Goal: Task Accomplishment & Management: Manage account settings

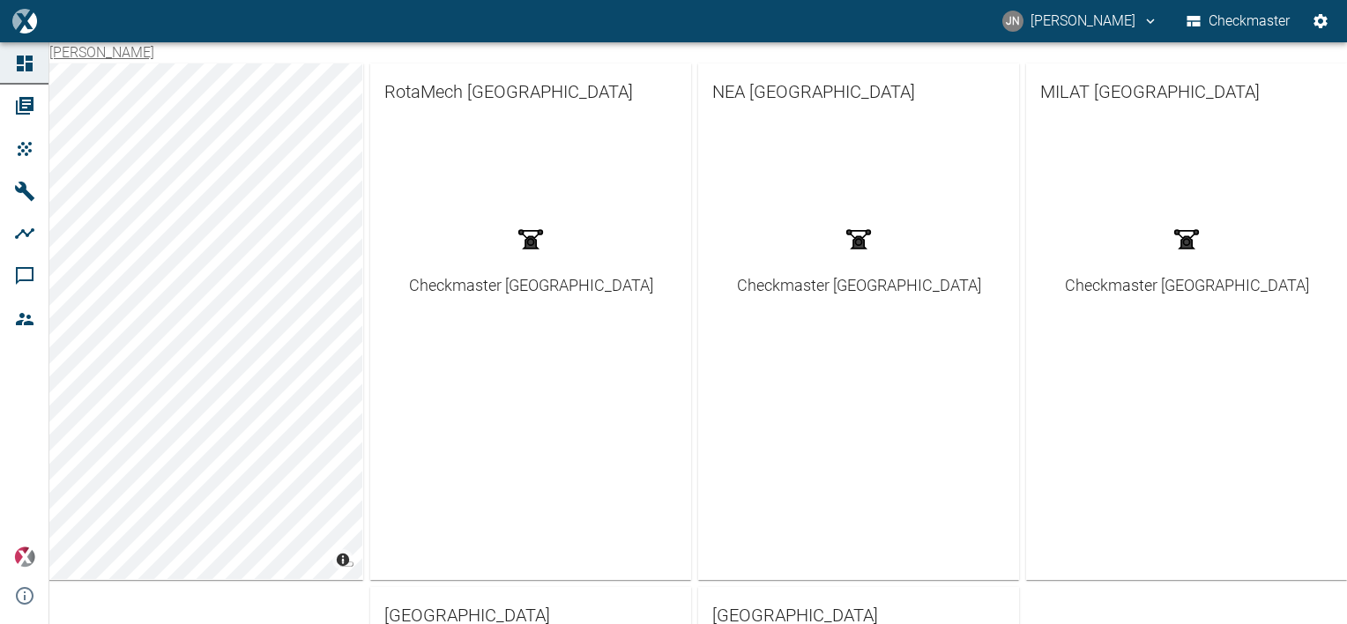
scroll to position [478, 0]
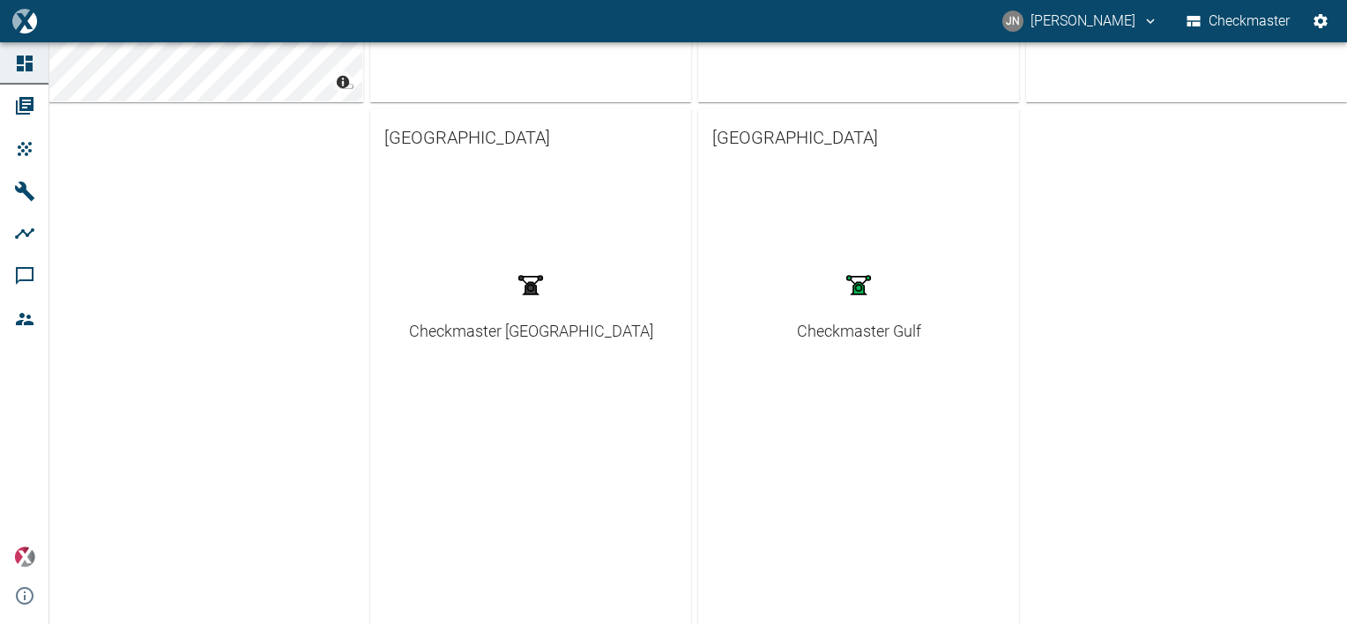
click at [826, 327] on div "Checkmaster Gulf" at bounding box center [859, 331] width 124 height 24
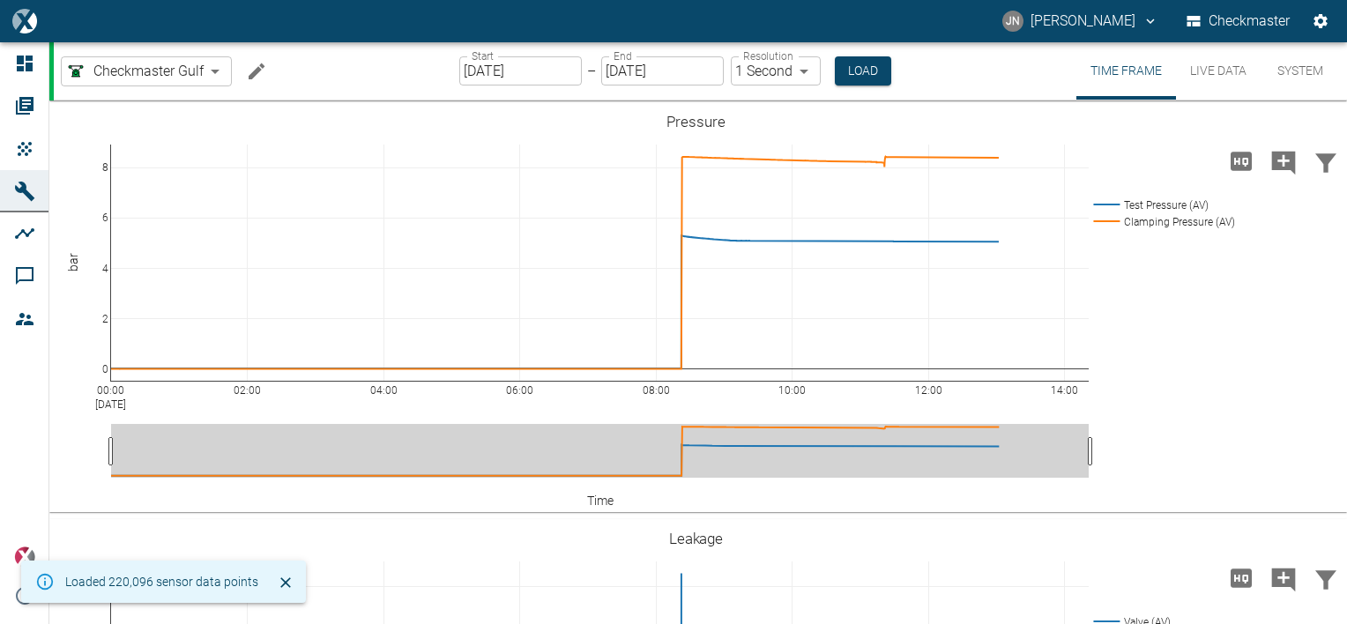
click at [1294, 70] on button "System" at bounding box center [1300, 70] width 79 height 57
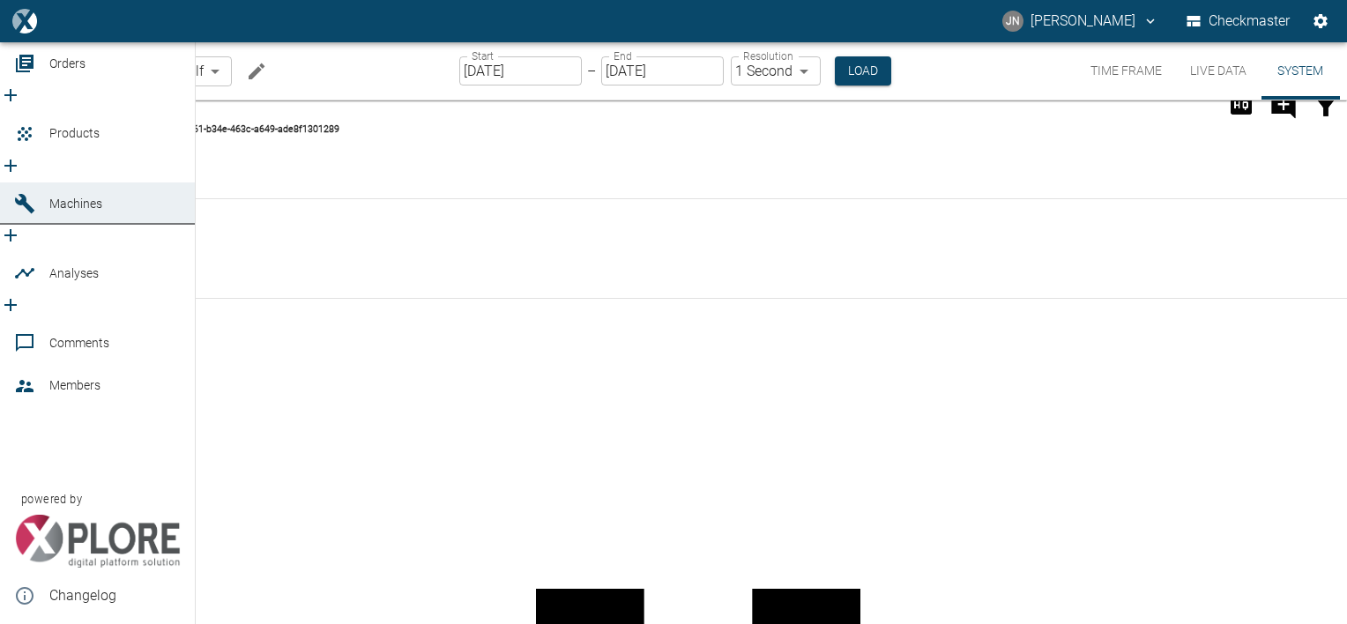
click at [71, 71] on span "Orders" at bounding box center [67, 63] width 36 height 14
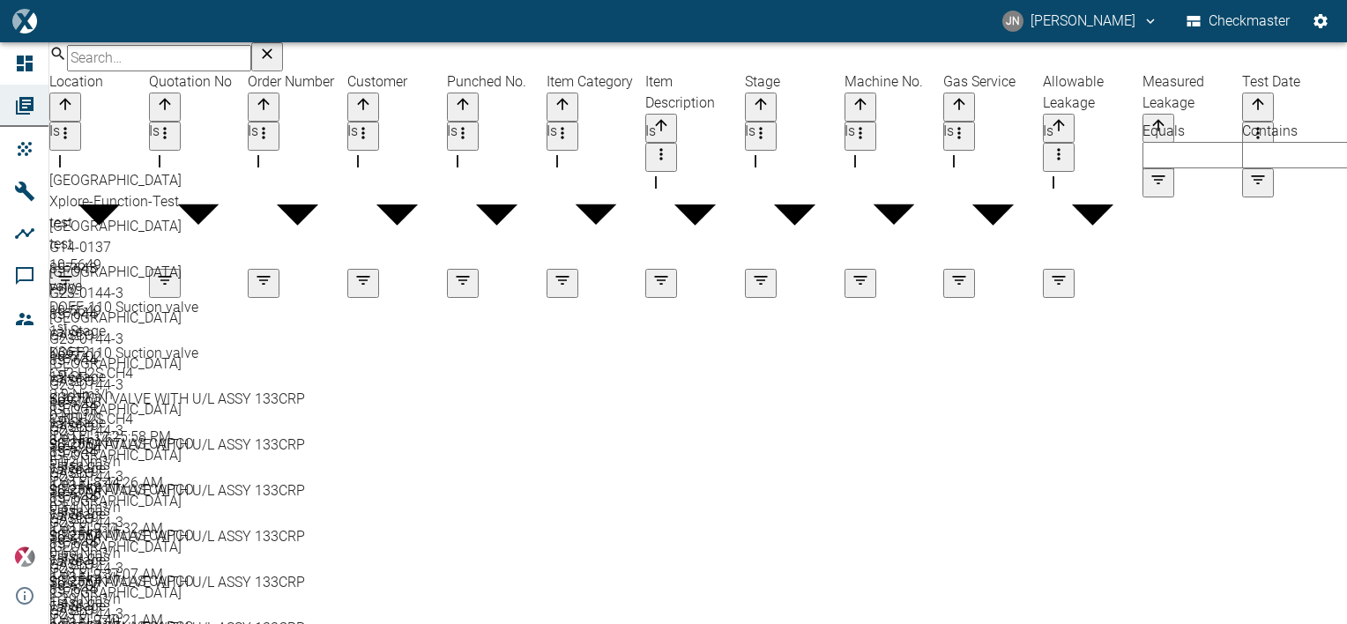
click at [515, 255] on div "10-5649" at bounding box center [698, 265] width 1298 height 21
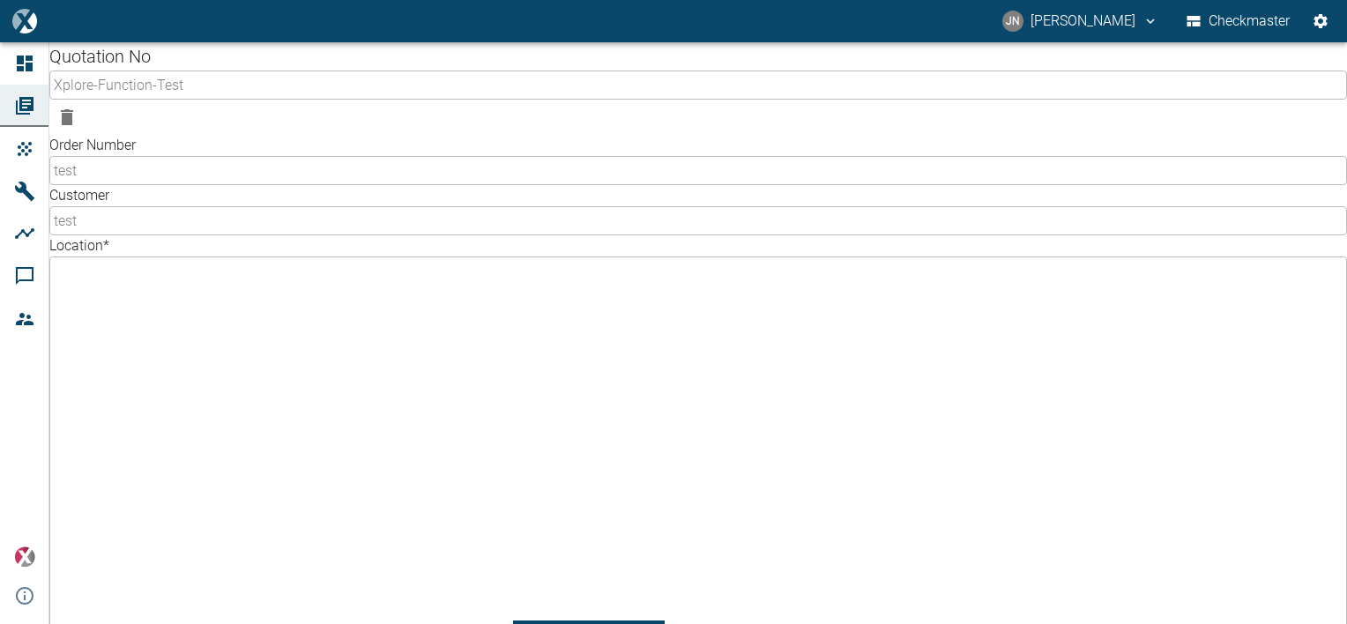
click at [740, 353] on body "[PERSON_NAME] [PERSON_NAME] Checkmaster Dashboard Orders Products Machines Anal…" at bounding box center [673, 312] width 1347 height 624
type input "296ba20a-df48-400a-9375-c3db24d786fc"
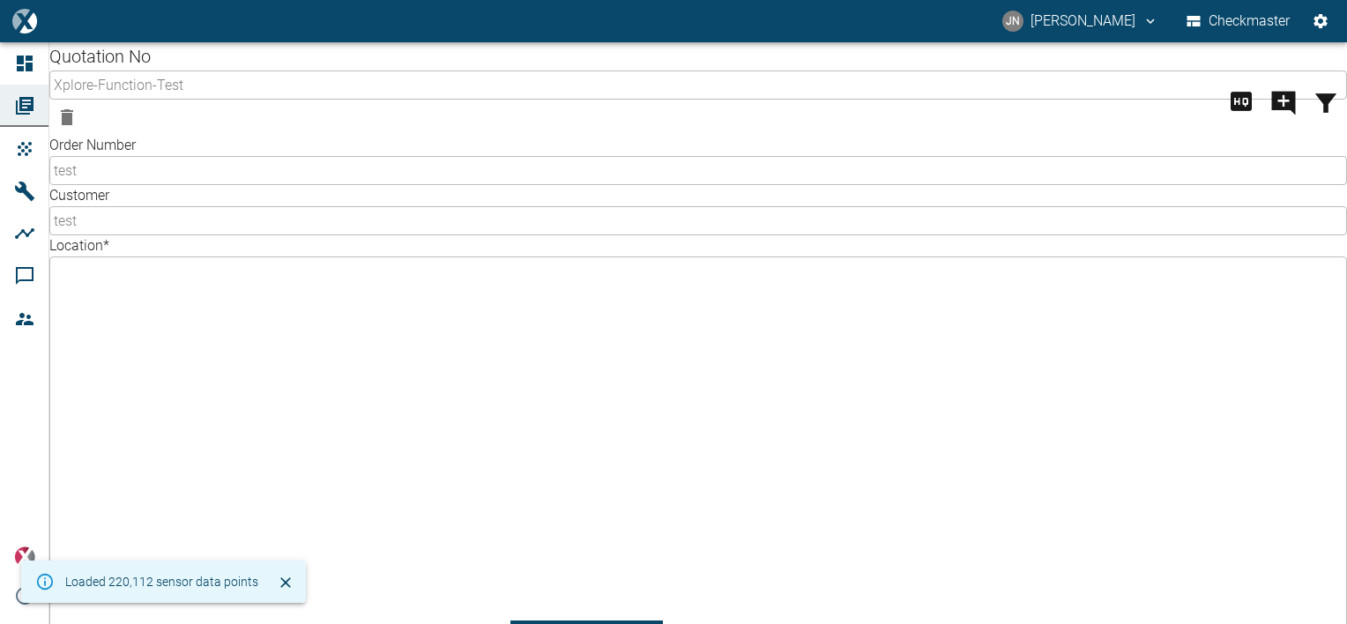
click at [603, 401] on body "[PERSON_NAME] [PERSON_NAME] Checkmaster Dashboard Orders Products Machines Anal…" at bounding box center [673, 312] width 1347 height 624
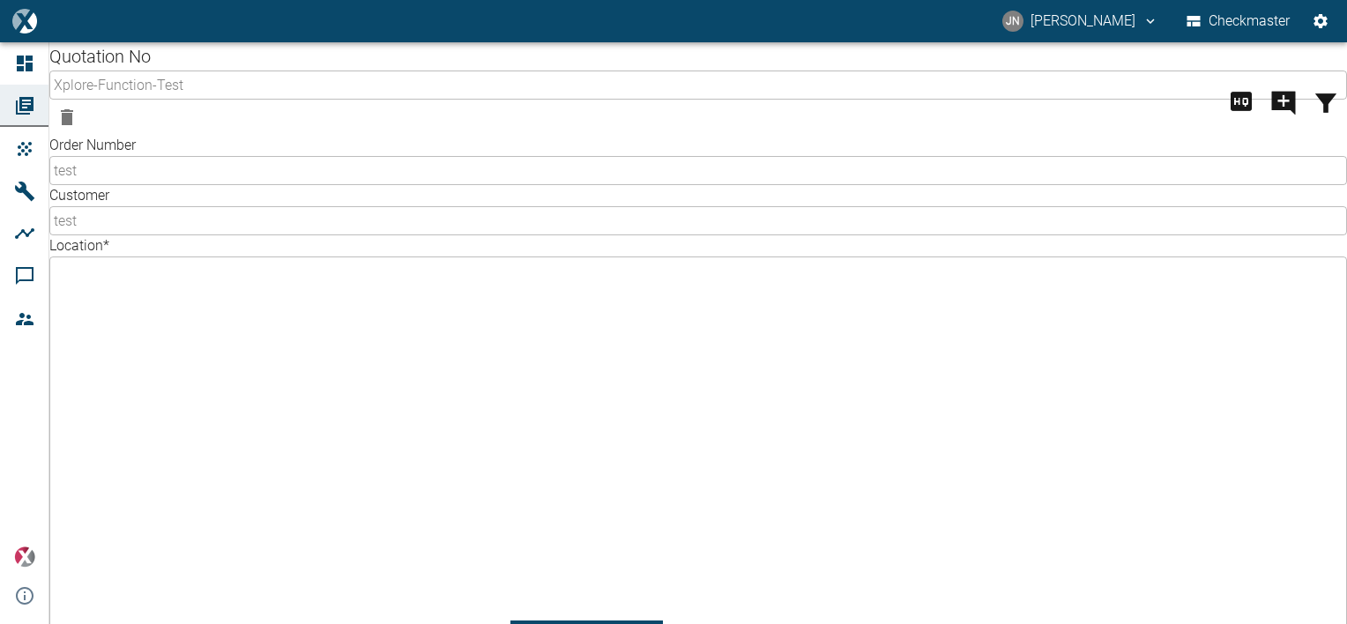
type input "63523832-2fd8-4b06-8fde-b619cda4f705"
